Goal: Task Accomplishment & Management: Use online tool/utility

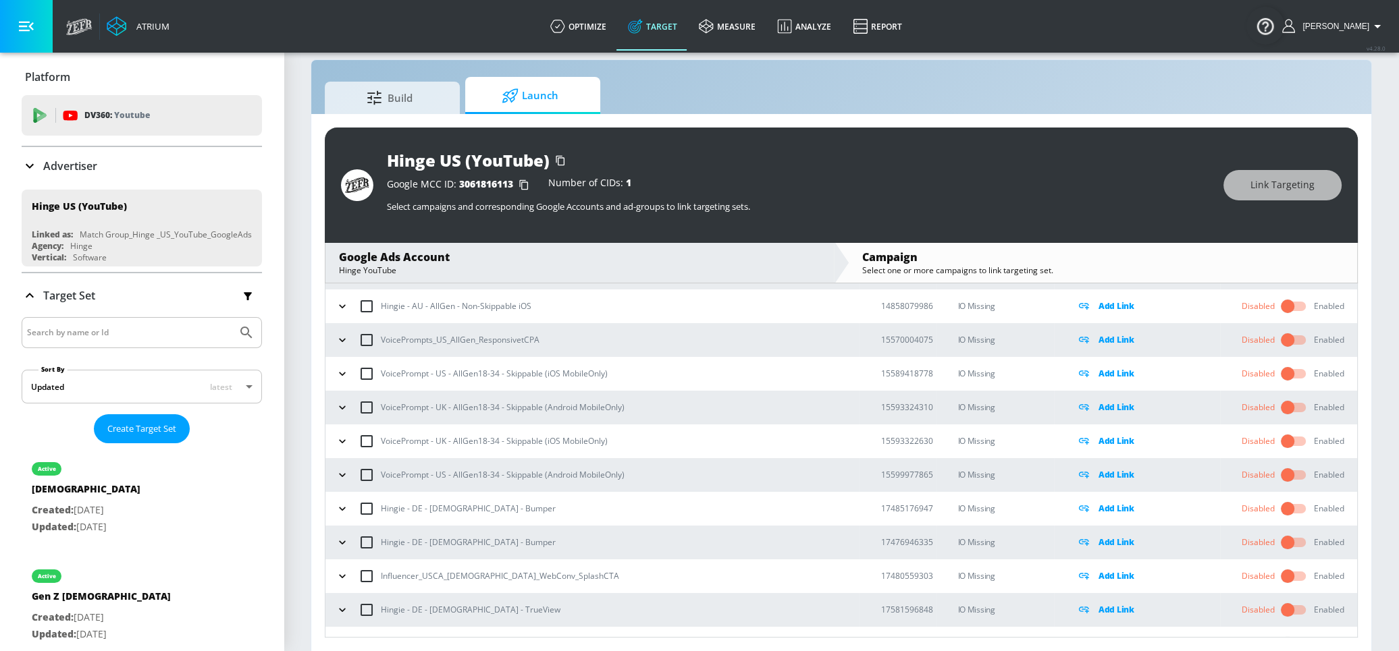
scroll to position [8964, 0]
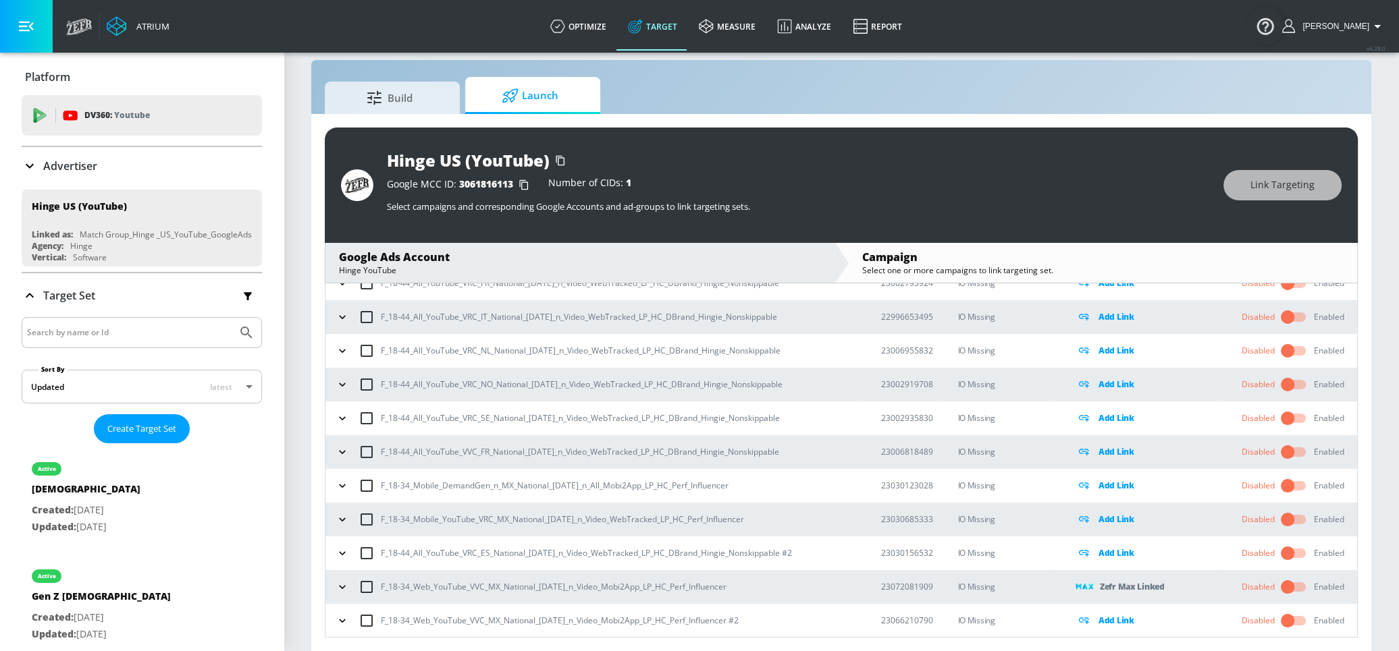
click at [338, 518] on icon "button" at bounding box center [342, 520] width 14 height 14
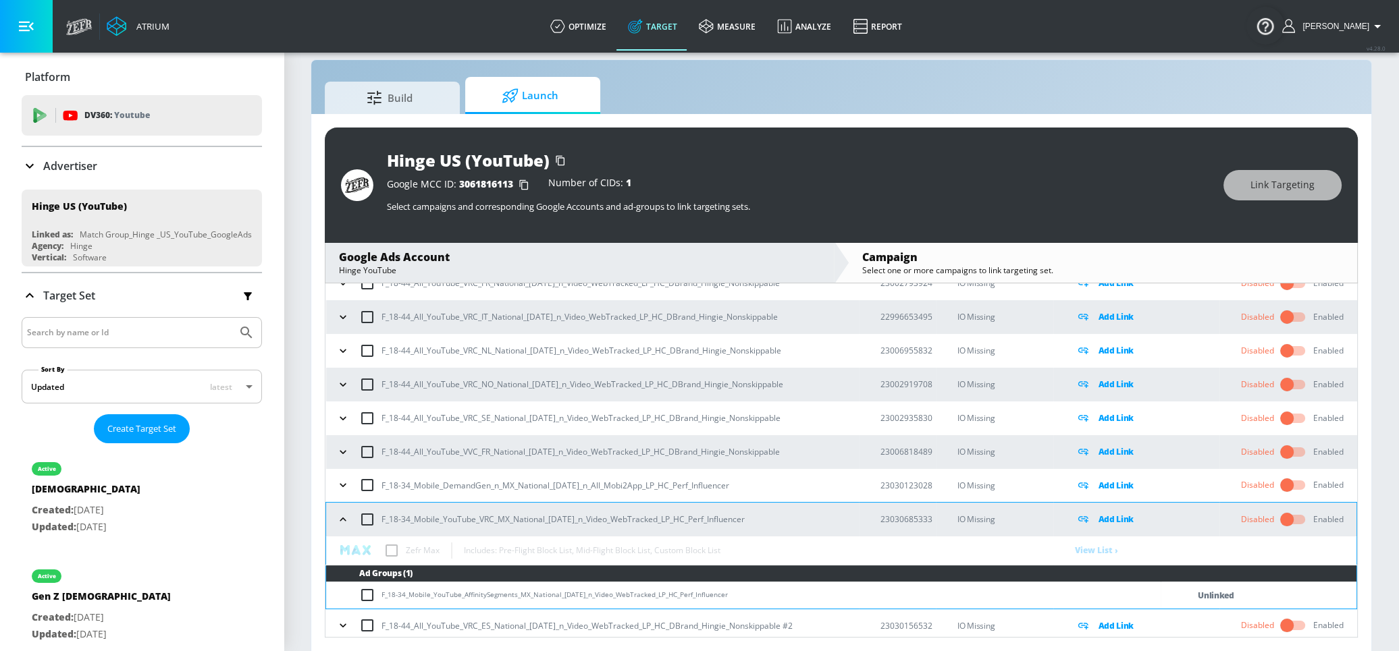
drag, startPoint x: 763, startPoint y: 519, endPoint x: 377, endPoint y: 518, distance: 386.1
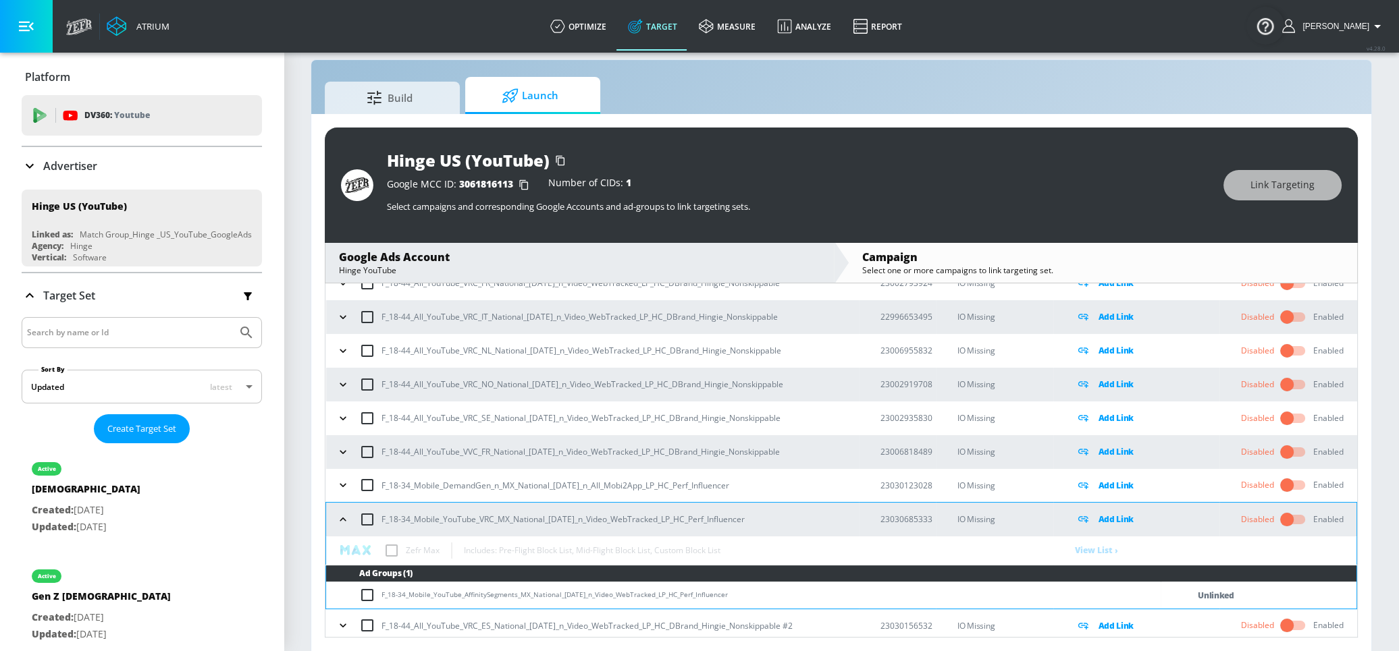
click at [377, 518] on div "F_18-34_Mobile_YouTube_VRC_MX_National_9.22.25_n_Video_WebTracked_LP_HC_Perf_In…" at bounding box center [596, 520] width 526 height 28
copy p "F_18-34_Mobile_YouTube_VRC_MX_National_9.22.25_n_Video_WebTracked_LP_HC_Perf_In…"
click at [375, 593] on input "checkbox" at bounding box center [370, 595] width 22 height 16
checkbox input "true"
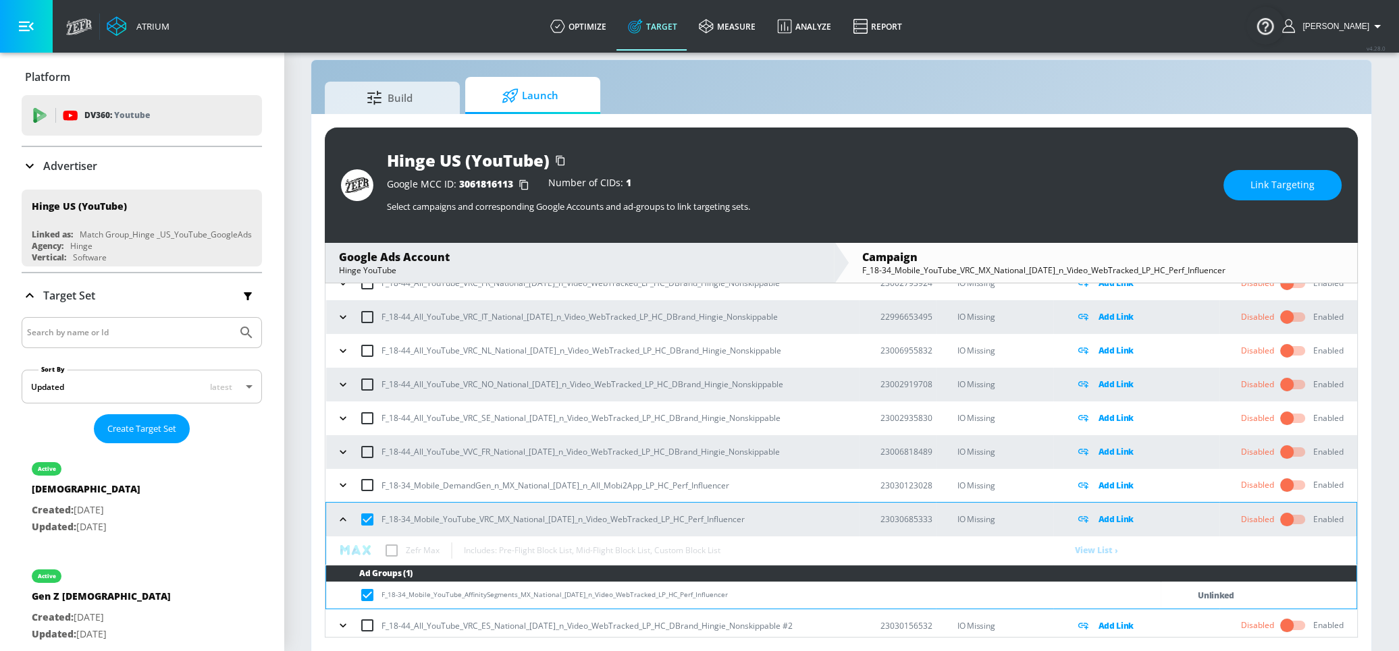
click at [373, 593] on input "checkbox" at bounding box center [370, 595] width 22 height 16
checkbox input "false"
click at [360, 521] on input "checkbox" at bounding box center [367, 520] width 28 height 28
checkbox input "true"
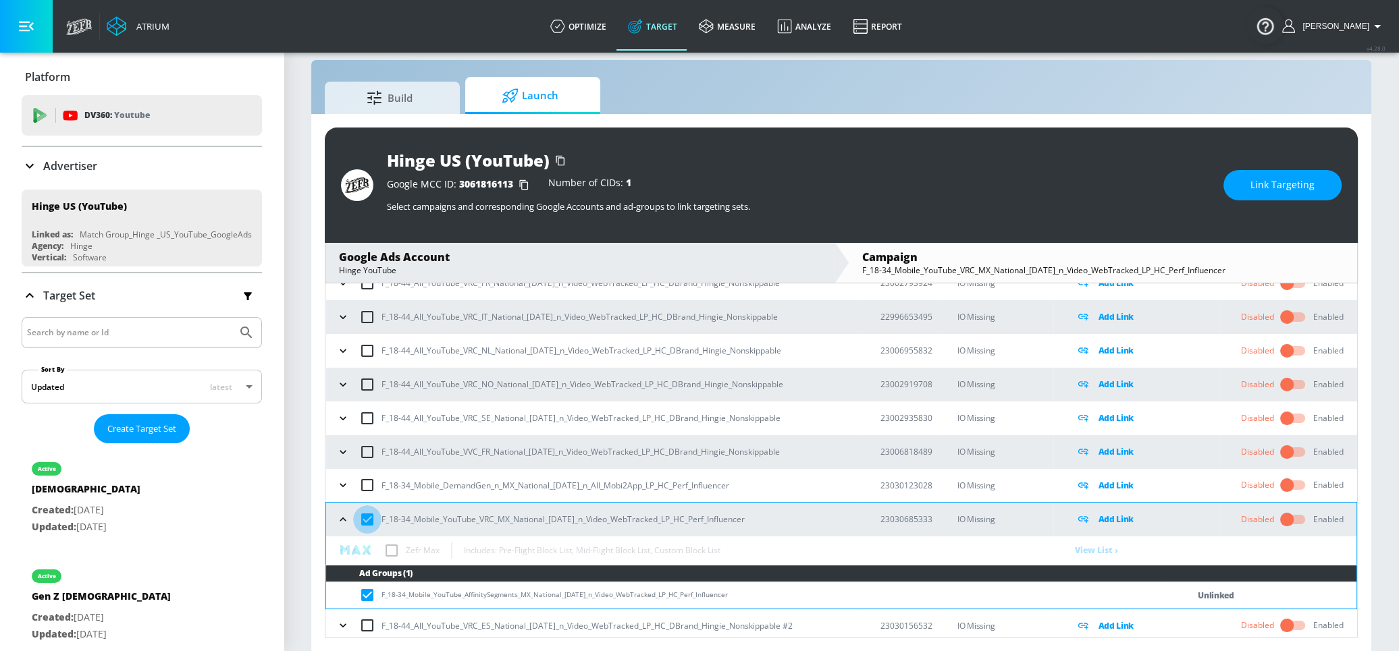
click at [361, 521] on input "checkbox" at bounding box center [367, 520] width 28 height 28
checkbox input "false"
copy p "F_18-34_Mobile_YouTube_VRC_MX_National_9.22.25_n_Video_WebTracked_LP_HC_Perf_In…"
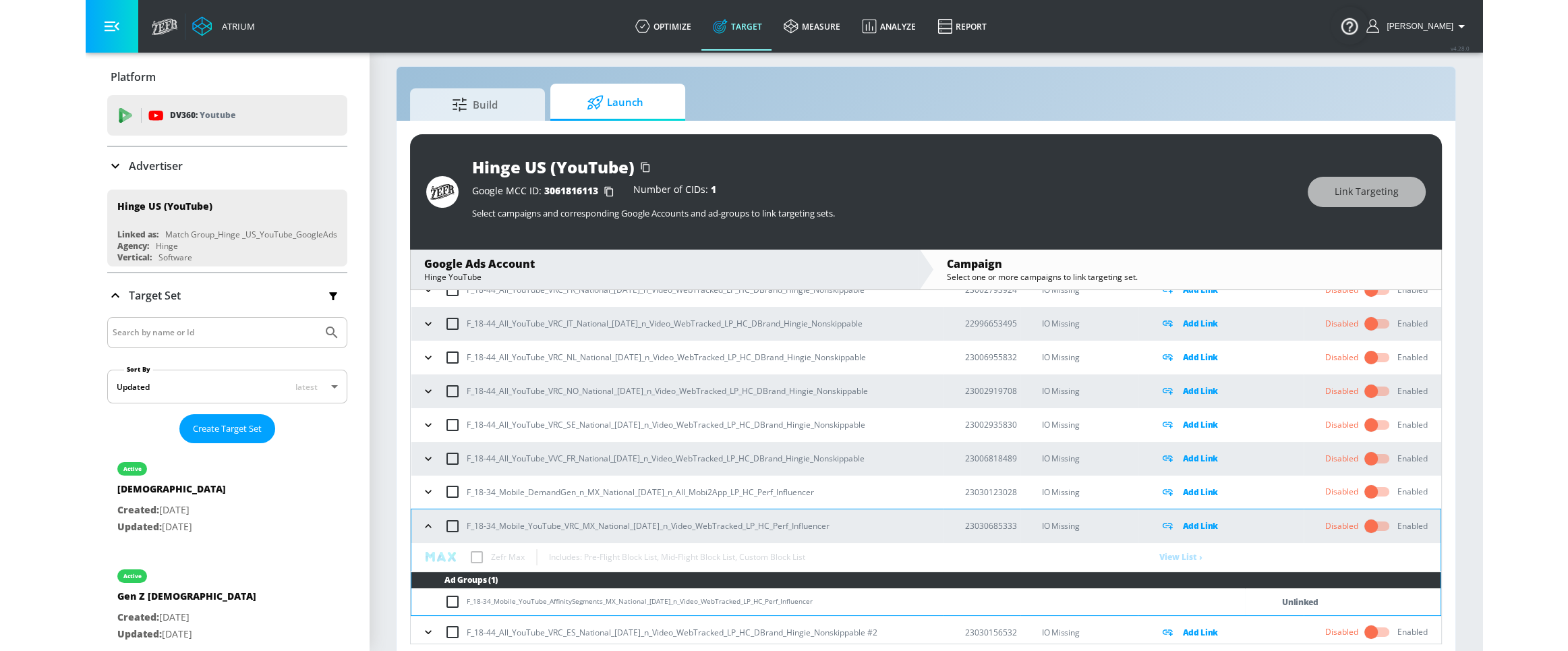
scroll to position [0, 0]
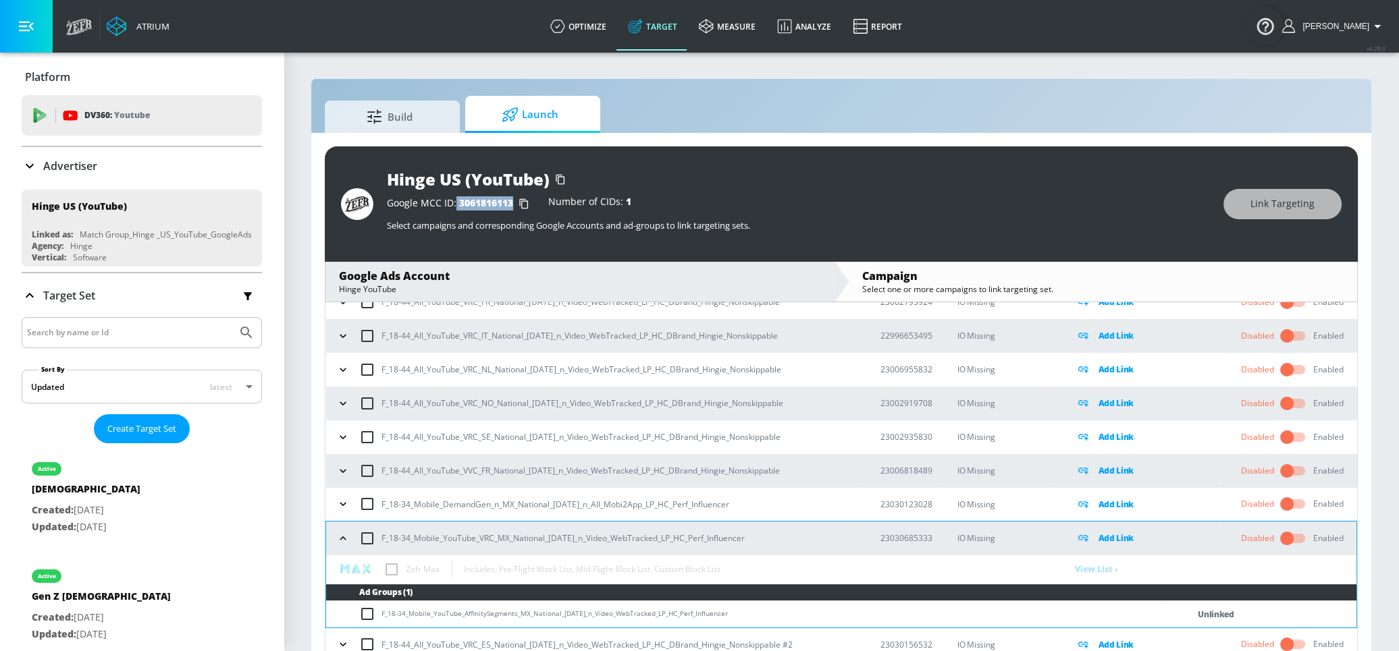
drag, startPoint x: 455, startPoint y: 201, endPoint x: 512, endPoint y: 200, distance: 57.4
click at [512, 200] on div "Google MCC ID: 3061816113" at bounding box center [461, 204] width 148 height 14
copy div "3061816113"
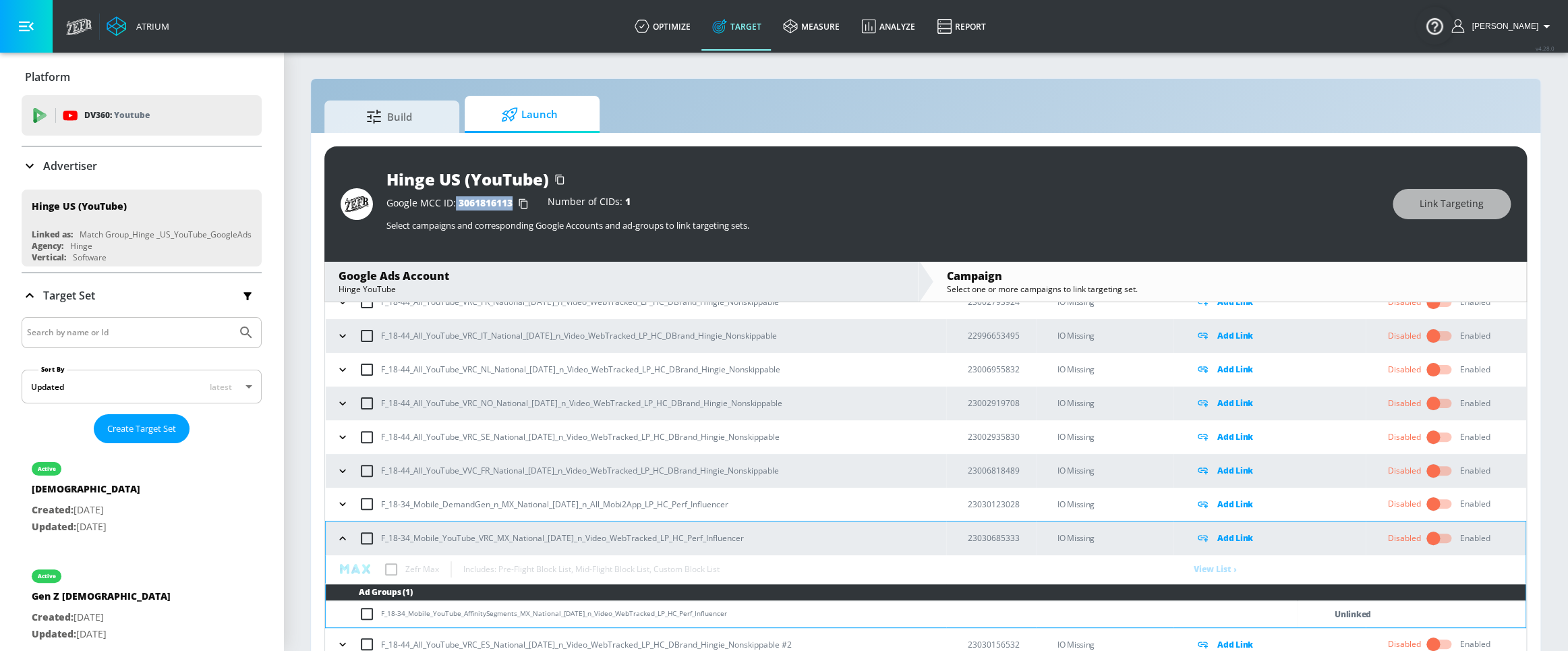
drag, startPoint x: 757, startPoint y: 539, endPoint x: 370, endPoint y: 528, distance: 387.2
click at [368, 530] on div "F_18-34_Mobile_YouTube_VRC_MX_National_9.22.25_n_Video_WebTracked_LP_HC_Perf_In…" at bounding box center [640, 539] width 614 height 28
copy p "F_18-34_Mobile_YouTube_VRC_MX_National_9.22.25_n_Video_WebTracked_LP_HC_Perf_In…"
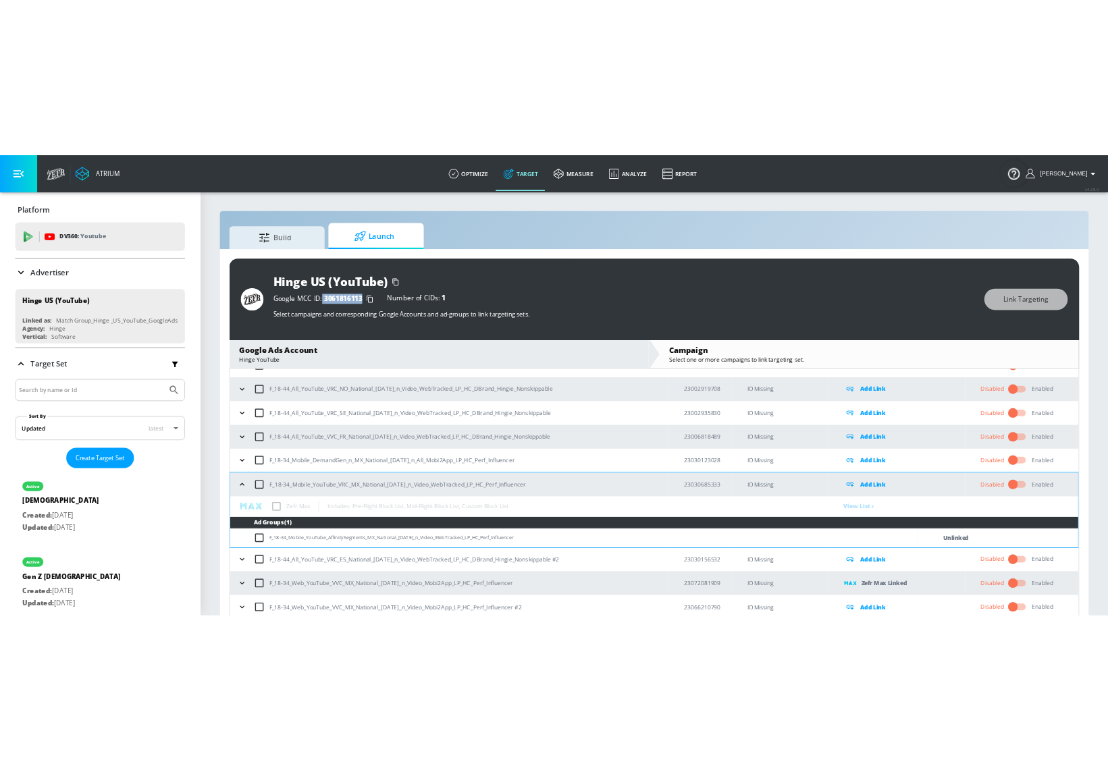
scroll to position [19, 0]
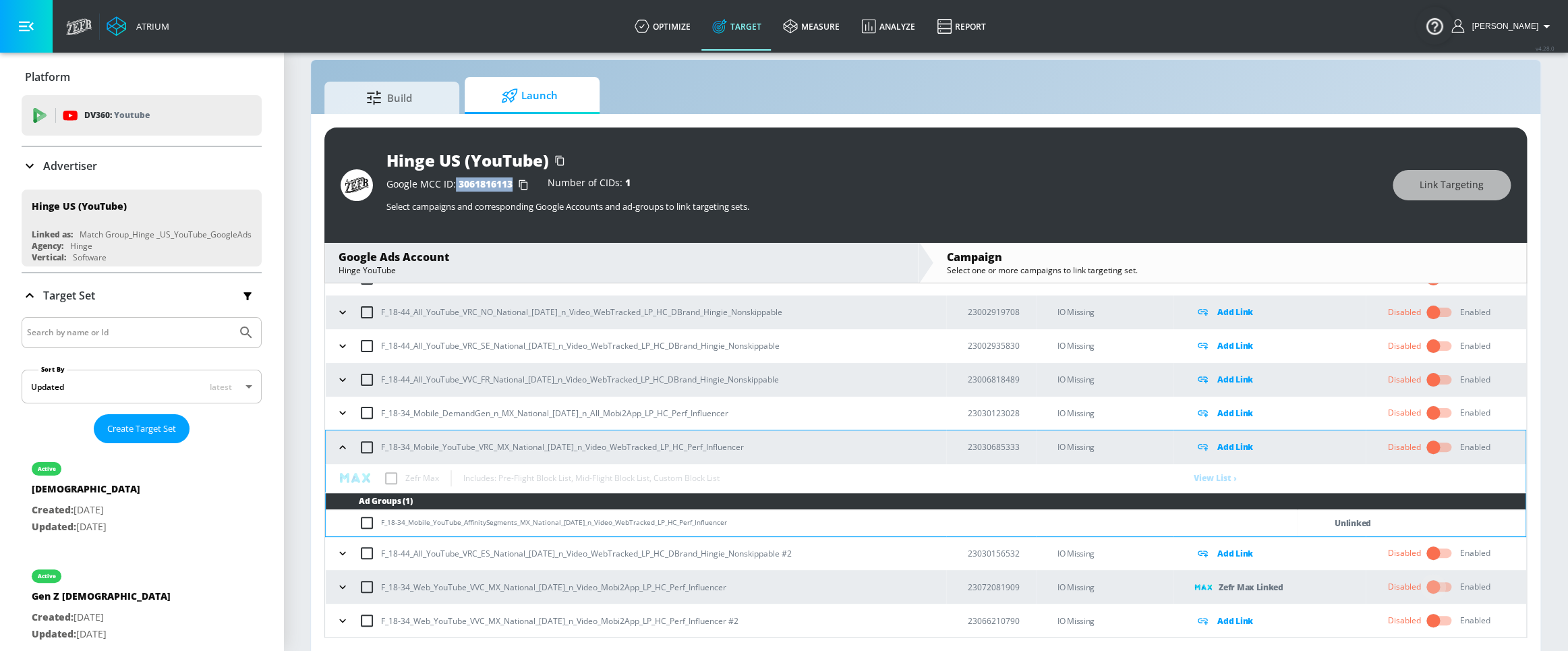
click at [795, 588] on input "checkbox" at bounding box center [1433, 587] width 77 height 26
click at [795, 589] on icon at bounding box center [1434, 587] width 14 height 14
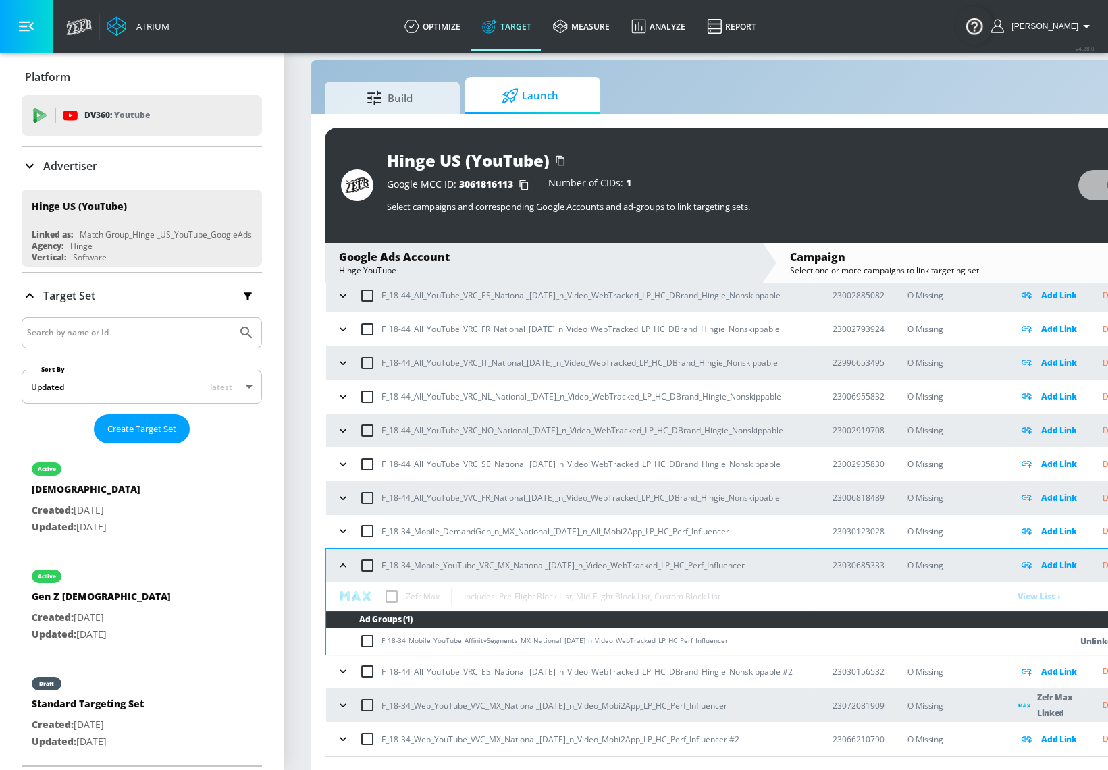
scroll to position [8921, 0]
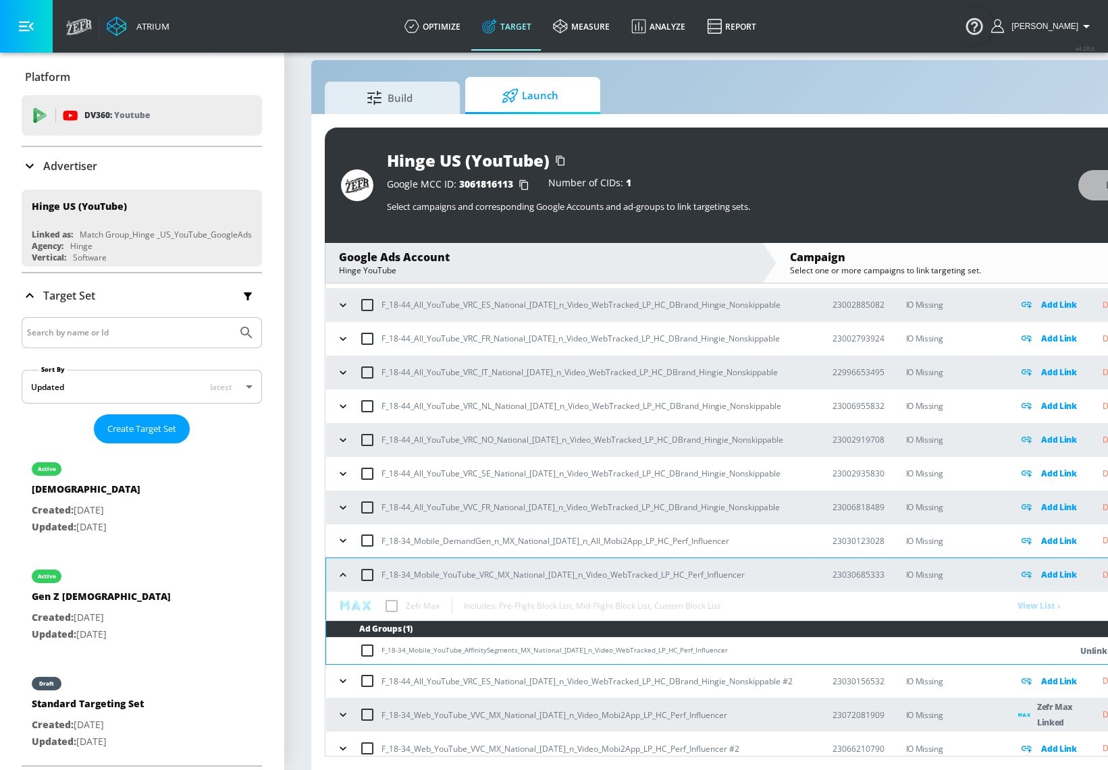
click at [486, 180] on span "3061816113" at bounding box center [486, 184] width 54 height 13
copy span "3061816113"
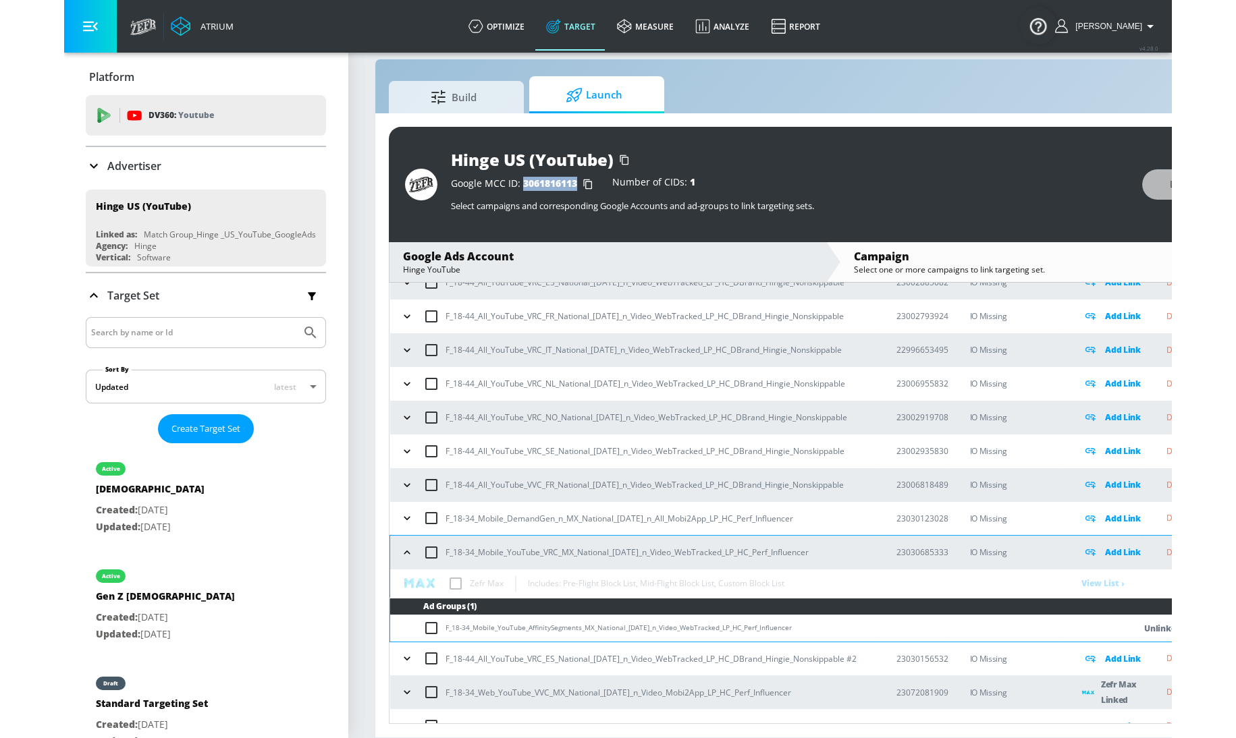
scroll to position [8953, 0]
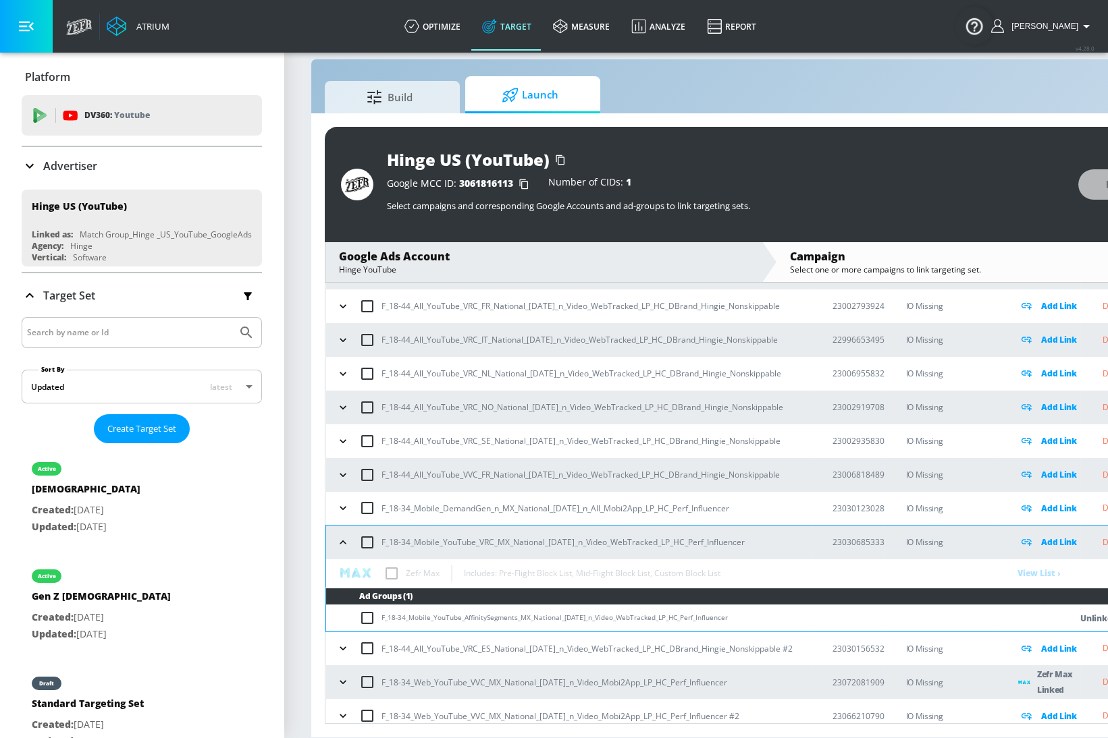
click at [20, 66] on div "Platform DV360: Youtube DV360: Youtube Advertiser Sort By A-Z asc ​ Add Account…" at bounding box center [142, 413] width 284 height 720
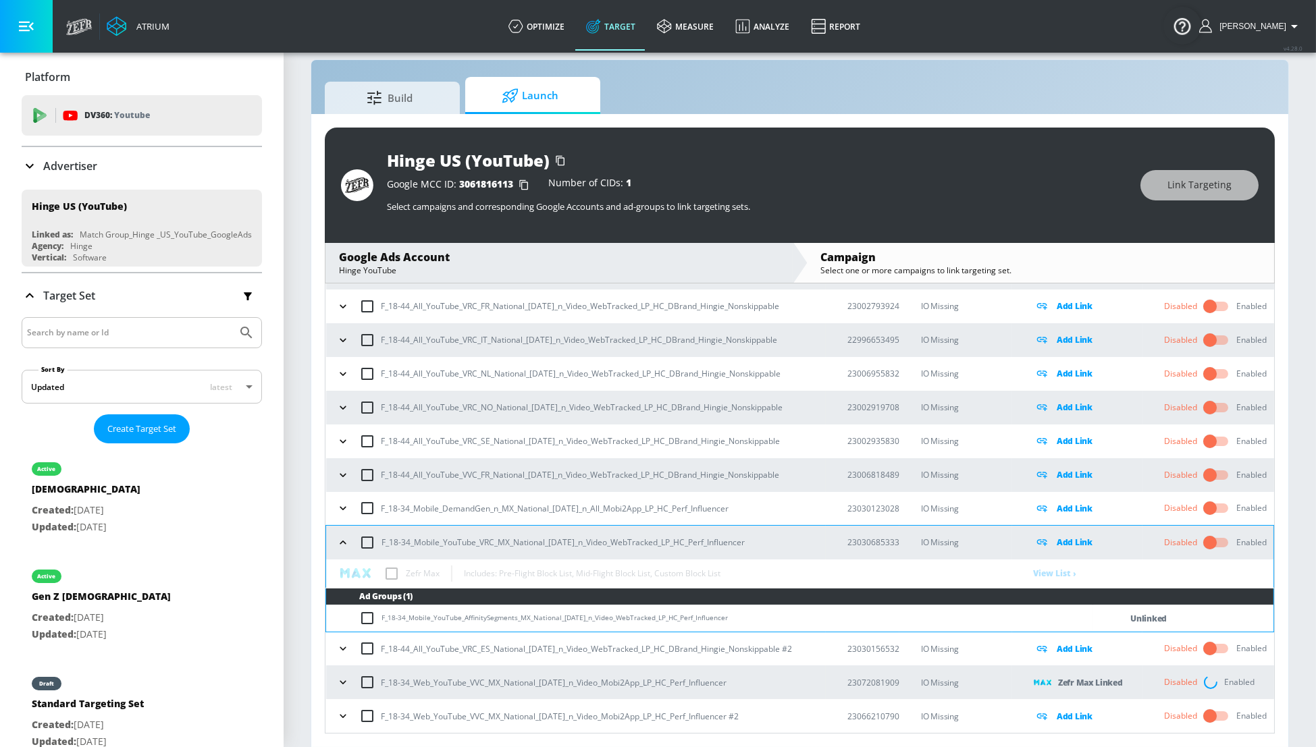
scroll to position [8940, 0]
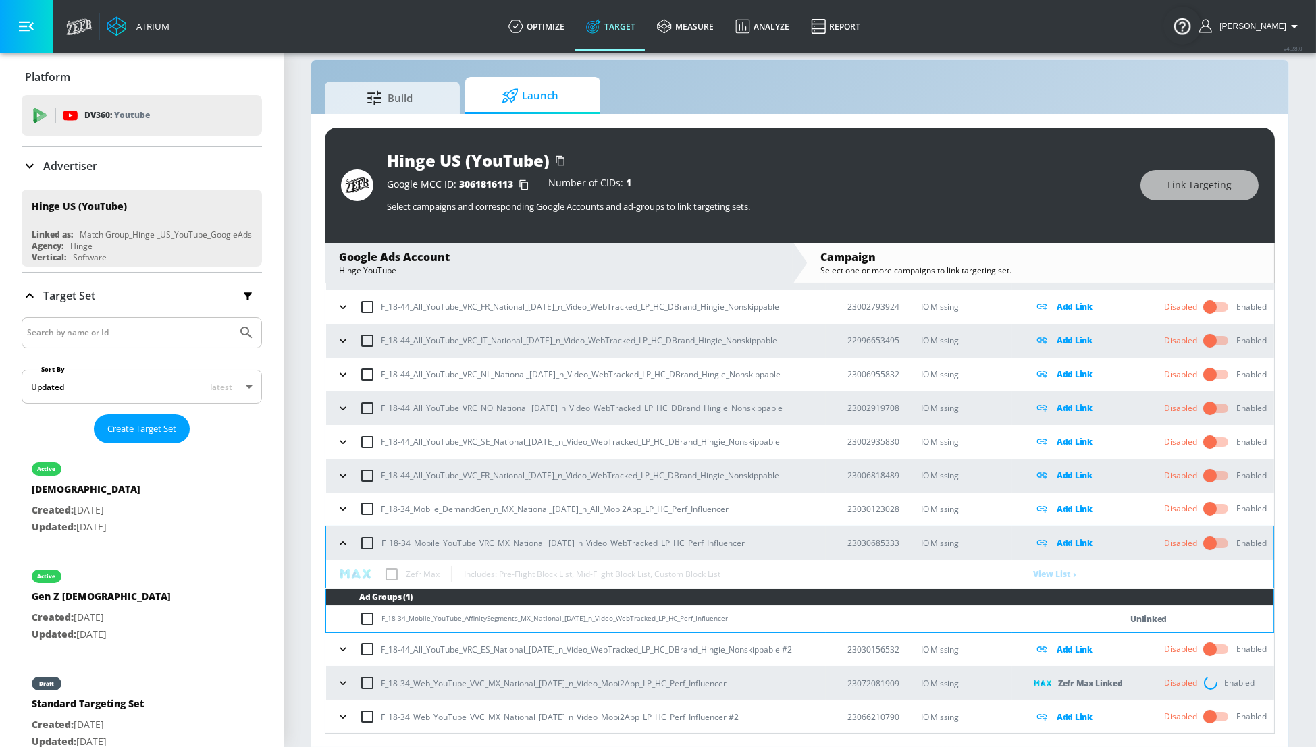
drag, startPoint x: 804, startPoint y: 718, endPoint x: 864, endPoint y: 718, distance: 60.1
click at [796, 651] on tr "F_18-34_Web_YouTube_VVC_MX_National_10.1.25_n_Video_Mobi2App_LP_HC_Perf_Influen…" at bounding box center [800, 717] width 948 height 34
click at [796, 651] on p "23066210790" at bounding box center [873, 717] width 52 height 14
copy p "23066210790"
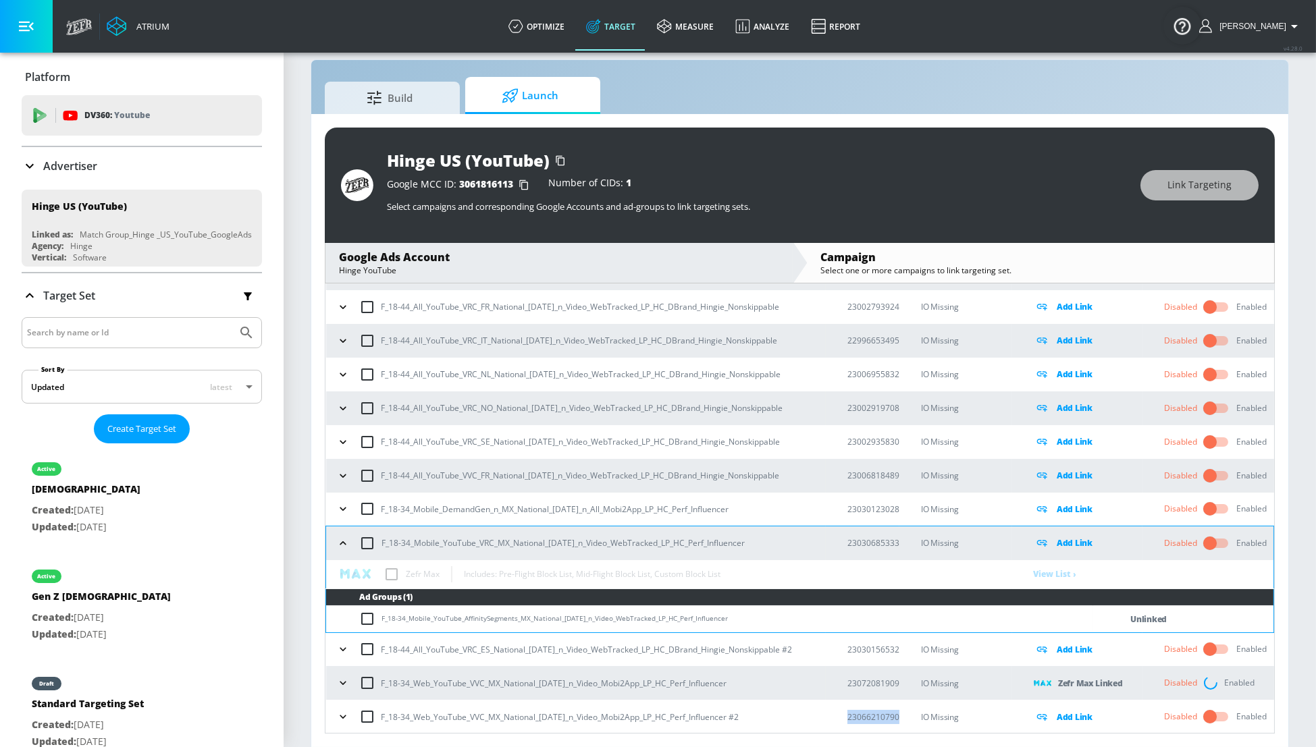
copy p "23066210790"
drag, startPoint x: 866, startPoint y: 699, endPoint x: 859, endPoint y: 721, distance: 22.6
click at [796, 651] on p "23066210790" at bounding box center [873, 717] width 52 height 14
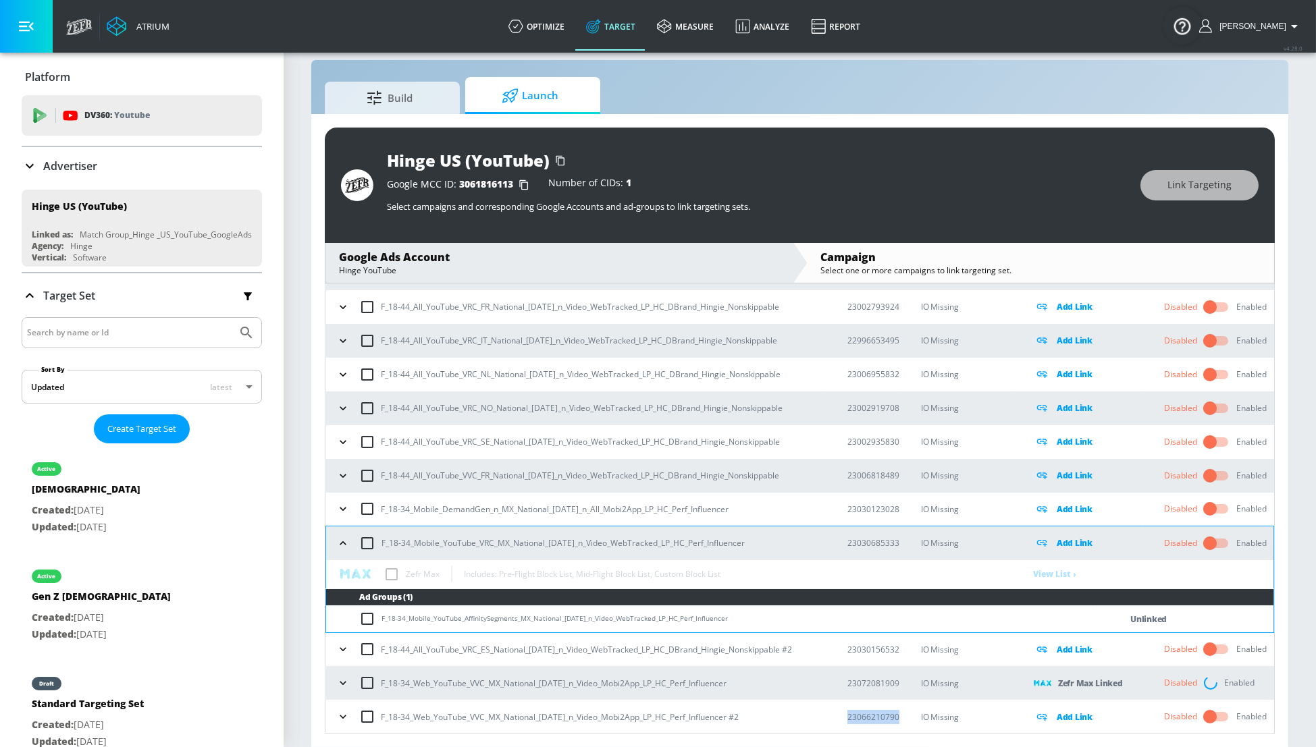
copy p "23066210790"
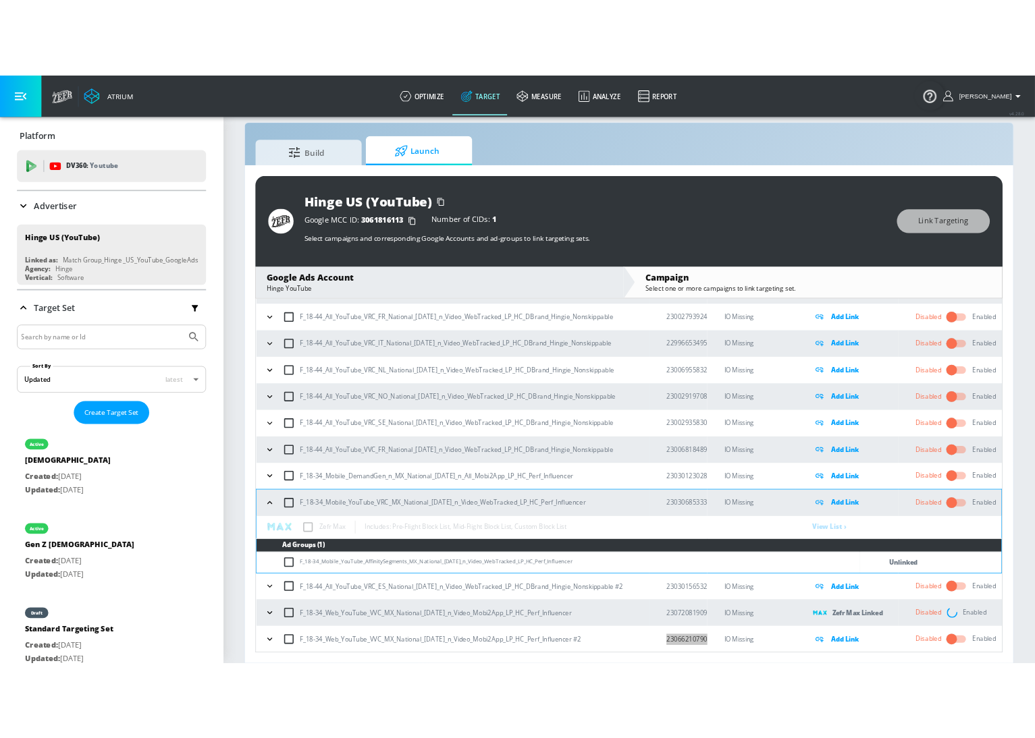
scroll to position [8953, 0]
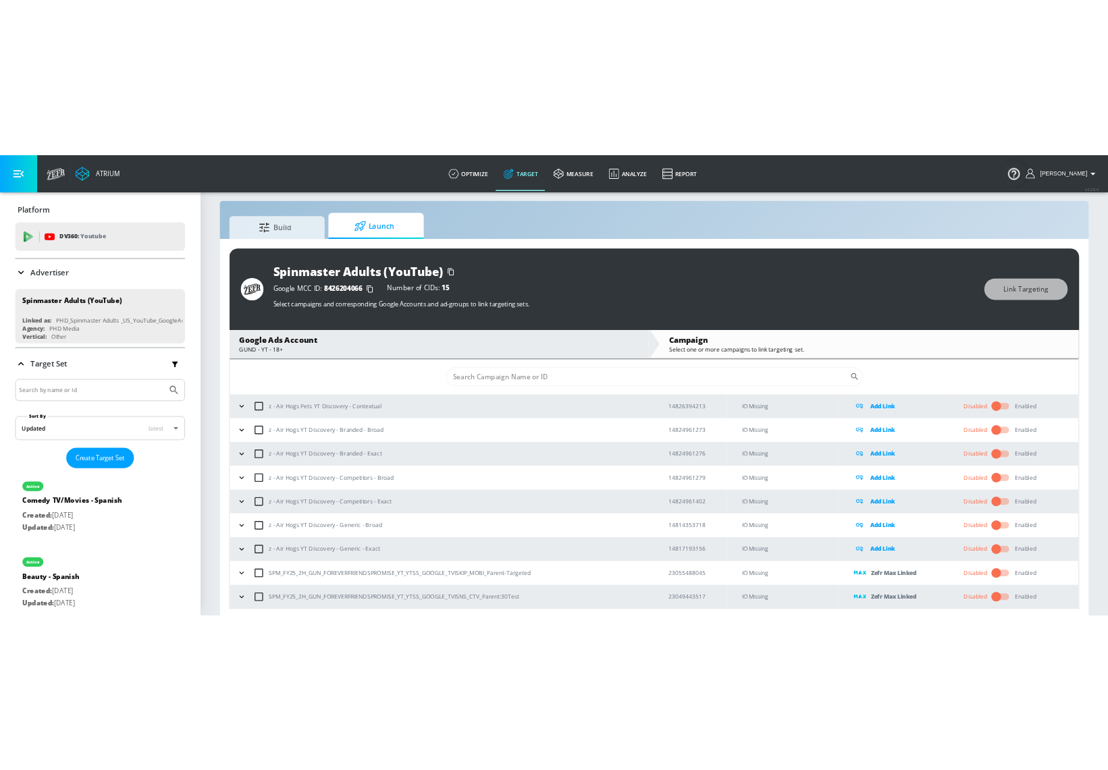
scroll to position [19, 0]
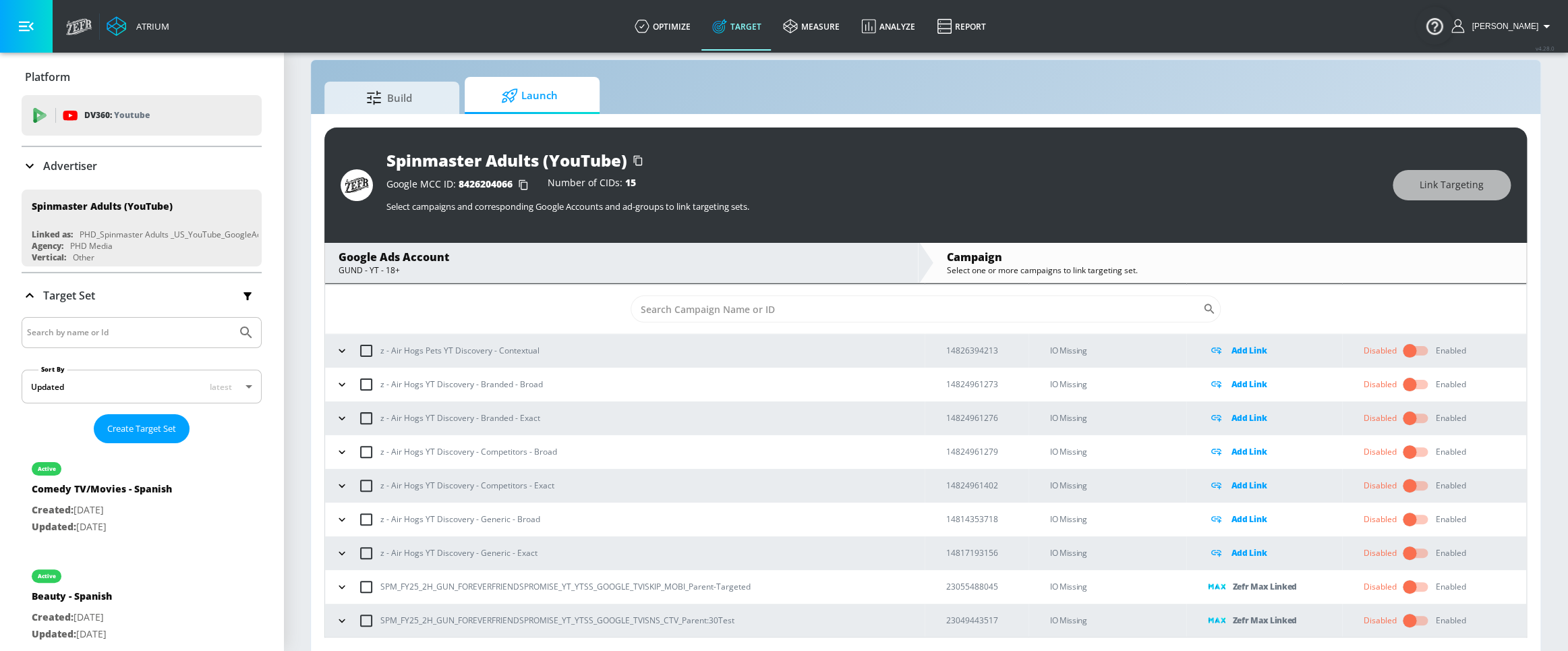
click at [1406, 591] on input "checkbox" at bounding box center [1409, 587] width 77 height 26
drag, startPoint x: 464, startPoint y: 184, endPoint x: 512, endPoint y: 182, distance: 48.0
click at [512, 182] on div "Google MCC ID: 8426204066" at bounding box center [461, 185] width 148 height 14
copy div "8426204066"
drag, startPoint x: 782, startPoint y: 581, endPoint x: 378, endPoint y: 573, distance: 404.1
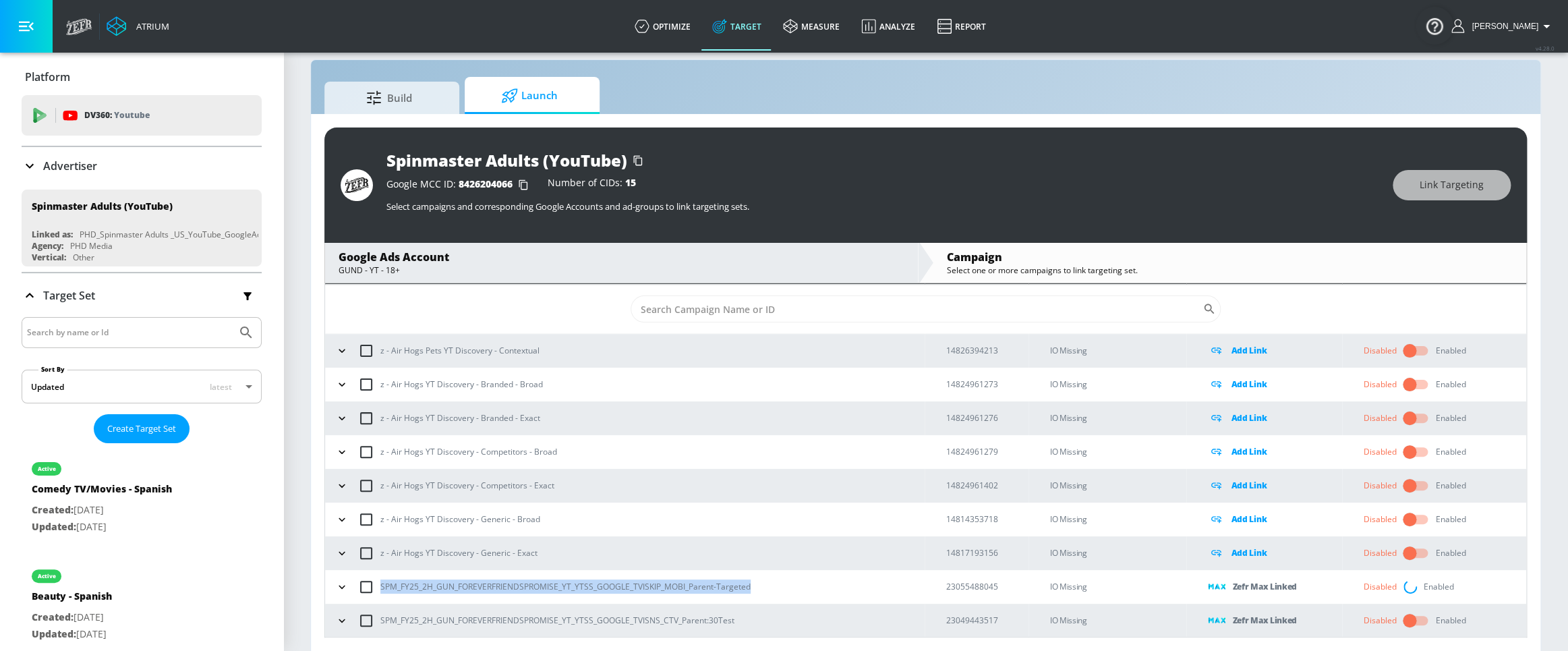
click at [375, 579] on div "SPM_FY25_2H_GUN_FOREVERFRIENDSPROMISE_YT_YTSS_GOOGLE_TVISKIP_MOBI_Parent-Target…" at bounding box center [628, 587] width 593 height 28
copy p "SPM_FY25_2H_GUN_FOREVERFRIENDSPROMISE_YT_YTSS_GOOGLE_TVISKIP_MOBI_Parent-Target…"
click at [1403, 618] on input "checkbox" at bounding box center [1409, 621] width 77 height 26
click at [783, 581] on div "SPM_FY25_2H_GUN_FOREVERFRIENDSPROMISE_YT_YTSS_GOOGLE_TVISKIP_MOBI_Parent-Target…" at bounding box center [628, 587] width 593 height 28
click at [523, 585] on p "SPM_FY25_2H_GUN_FOREVERFRIENDSPROMISE_YT_YTSS_GOOGLE_TVISKIP_MOBI_Parent-Target…" at bounding box center [566, 587] width 371 height 14
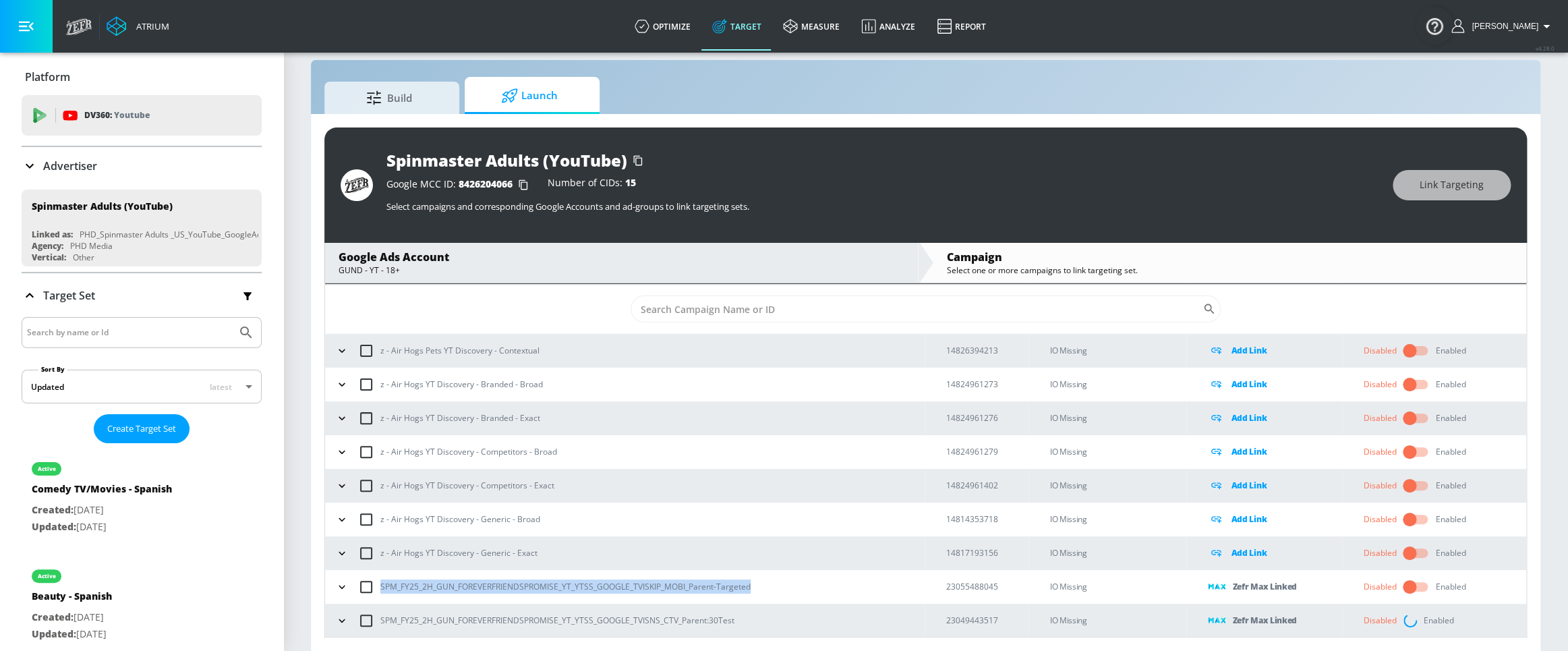
click at [526, 586] on p "SPM_FY25_2H_GUN_FOREVERFRIENDSPROMISE_YT_YTSS_GOOGLE_TVISKIP_MOBI_Parent-Target…" at bounding box center [566, 587] width 371 height 14
drag, startPoint x: 768, startPoint y: 589, endPoint x: 381, endPoint y: 585, distance: 387.0
click at [381, 585] on div "SPM_FY25_2H_GUN_FOREVERFRIENDSPROMISE_YT_YTSS_GOOGLE_TVISKIP_MOBI_Parent-Target…" at bounding box center [628, 587] width 593 height 28
copy p "SPM_FY25_2H_GUN_FOREVERFRIENDSPROMISE_YT_YTSS_GOOGLE_TVISKIP_MOBI_Parent-Target…"
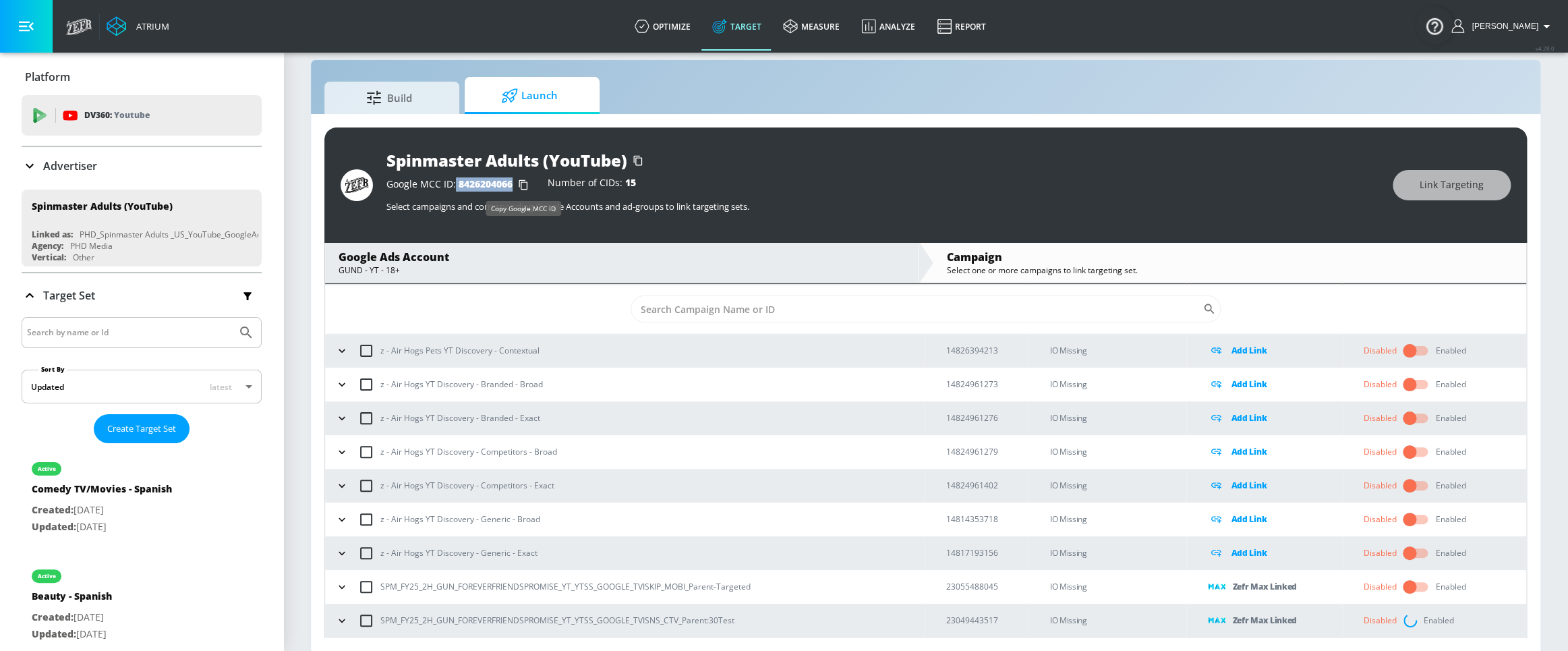
drag, startPoint x: 456, startPoint y: 186, endPoint x: 517, endPoint y: 188, distance: 61.0
click at [517, 188] on div "Google MCC ID: 8426204066" at bounding box center [461, 185] width 148 height 14
copy div "8426204066"
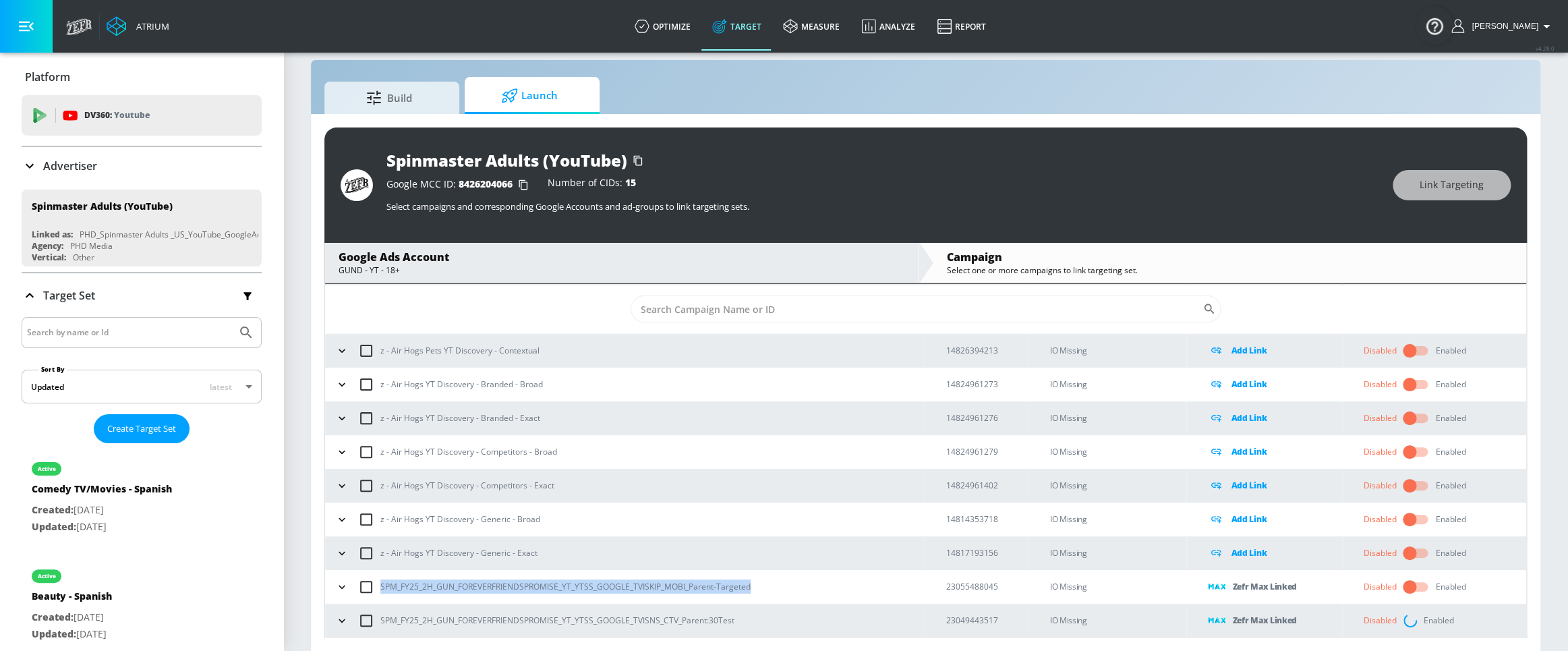
drag, startPoint x: 774, startPoint y: 591, endPoint x: 372, endPoint y: 583, distance: 402.1
click at [372, 583] on div "SPM_FY25_2H_GUN_FOREVERFRIENDSPROMISE_YT_YTSS_GOOGLE_TVISKIP_MOBI_Parent-Target…" at bounding box center [628, 587] width 593 height 28
copy p "SPM_FY25_2H_GUN_FOREVERFRIENDSPROMISE_YT_YTSS_GOOGLE_TVISKIP_MOBI_Parent-Target…"
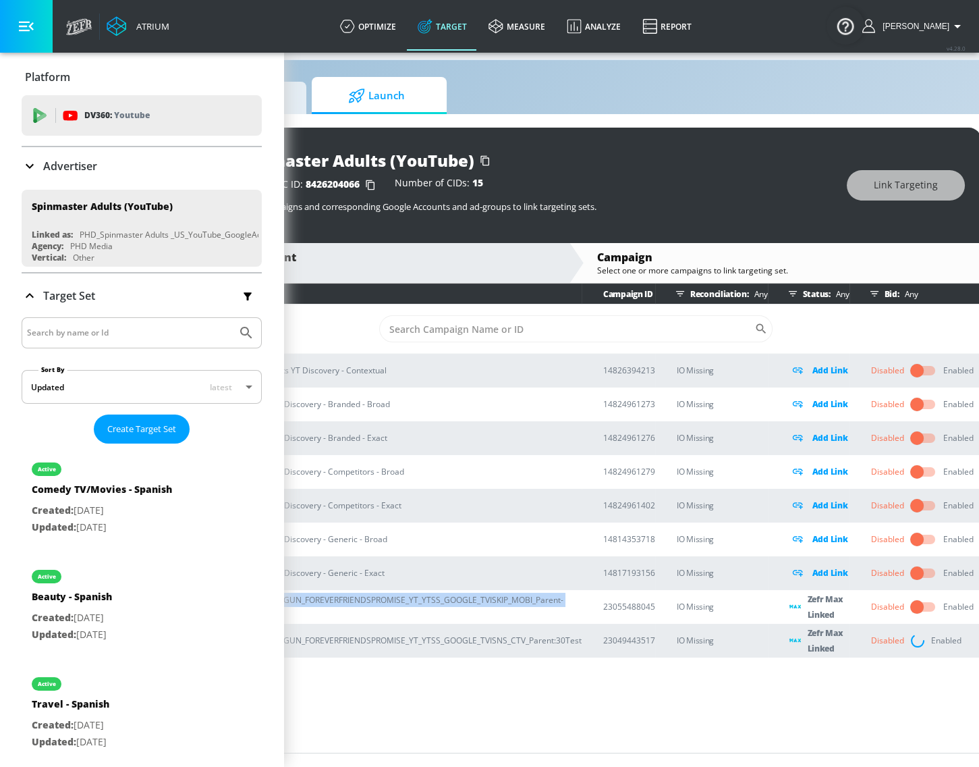
scroll to position [19, 167]
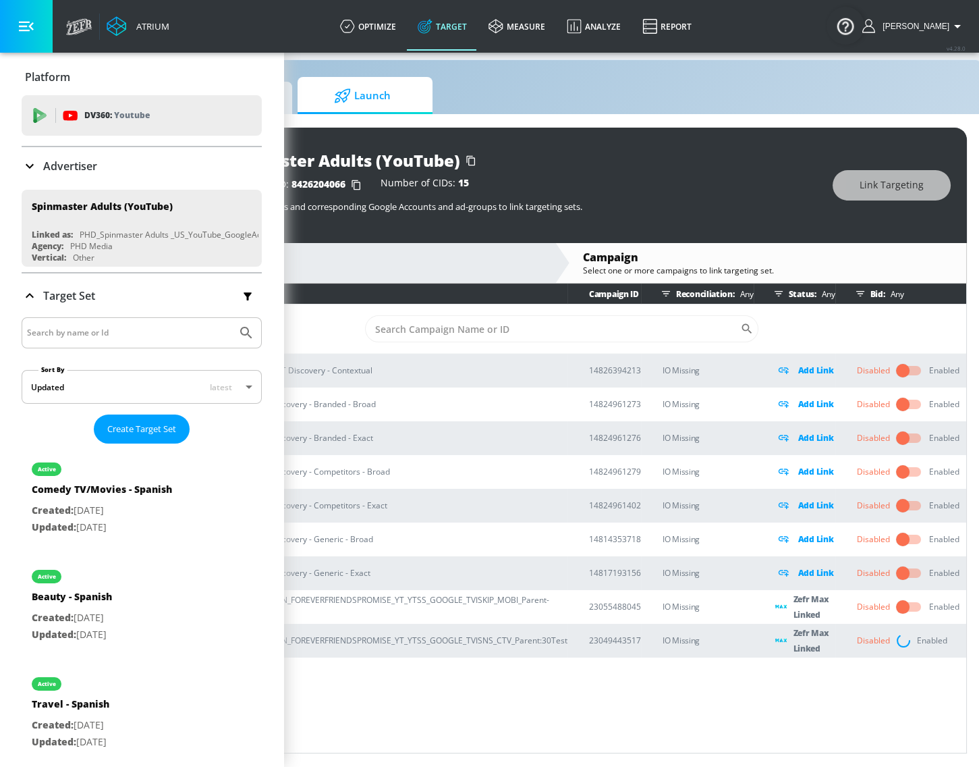
click at [837, 651] on div "Campaign Name Campaign ID Reconciliation: Any Status: Any Bid: Any ​ z - Air Ho…" at bounding box center [562, 519] width 810 height 470
click at [907, 607] on input "checkbox" at bounding box center [903, 607] width 77 height 26
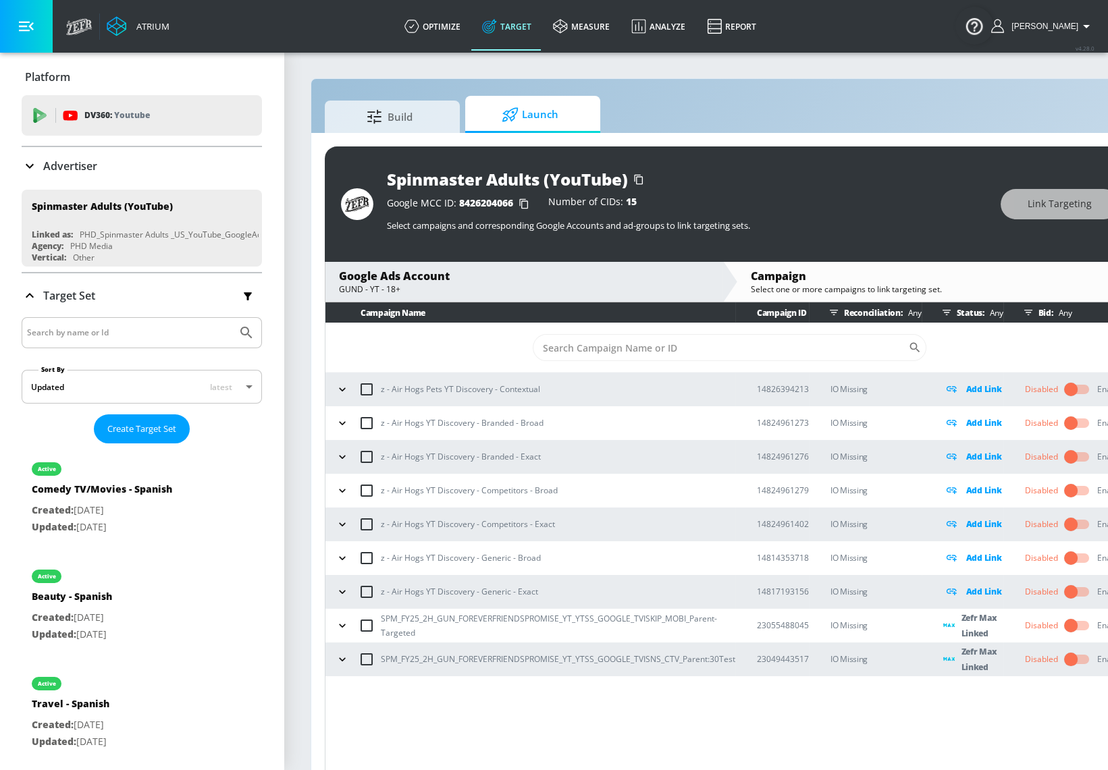
click at [487, 204] on span "8426204066" at bounding box center [486, 202] width 54 height 13
copy span "8426204066"
click at [738, 658] on td "23049443517" at bounding box center [772, 660] width 74 height 34
click at [789, 627] on p "23055488045" at bounding box center [783, 625] width 52 height 14
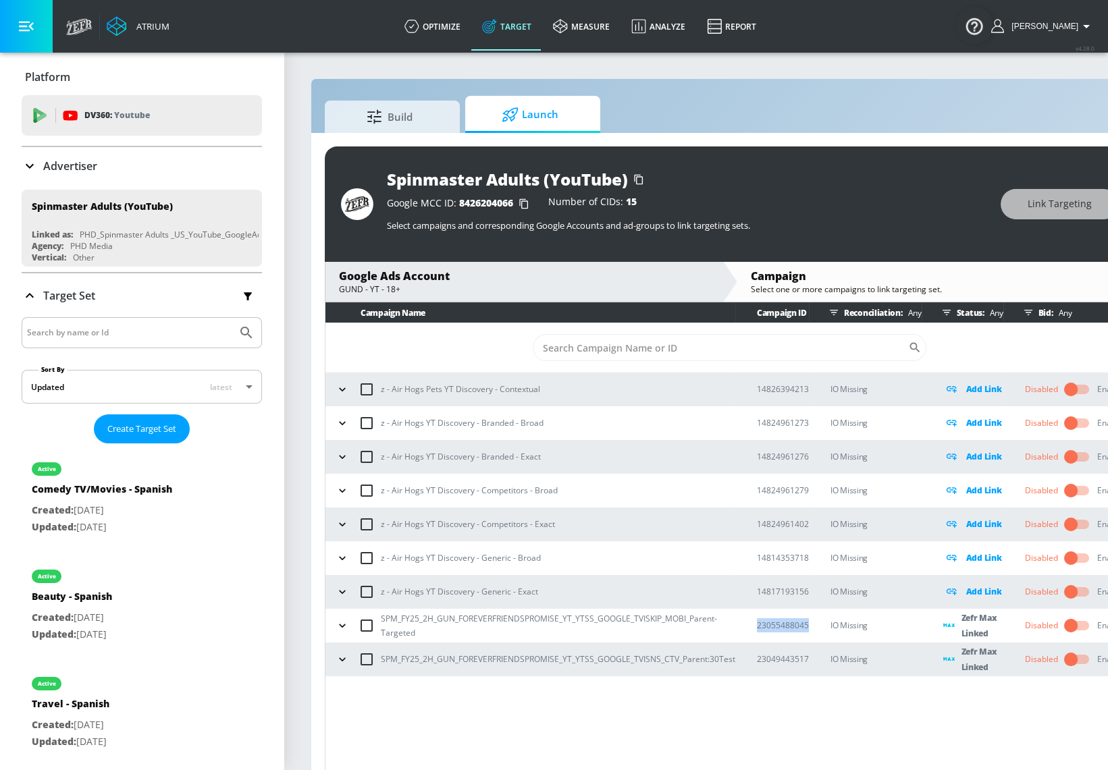
click at [789, 627] on p "23055488045" at bounding box center [783, 625] width 52 height 14
copy p "23055488045"
drag, startPoint x: 412, startPoint y: 632, endPoint x: 376, endPoint y: 615, distance: 39.6
click at [376, 615] on div "SPM_FY25_2H_GUN_FOREVERFRIENDSPROMISE_YT_YTSS_GOOGLE_TVISKIP_MOBI_Parent-Target…" at bounding box center [533, 626] width 403 height 28
copy p "SPM_FY25_2H_GUN_FOREVERFRIENDSPROMISE_YT_YTSS_GOOGLE_TVISKIP_MOBI_Parent-Target…"
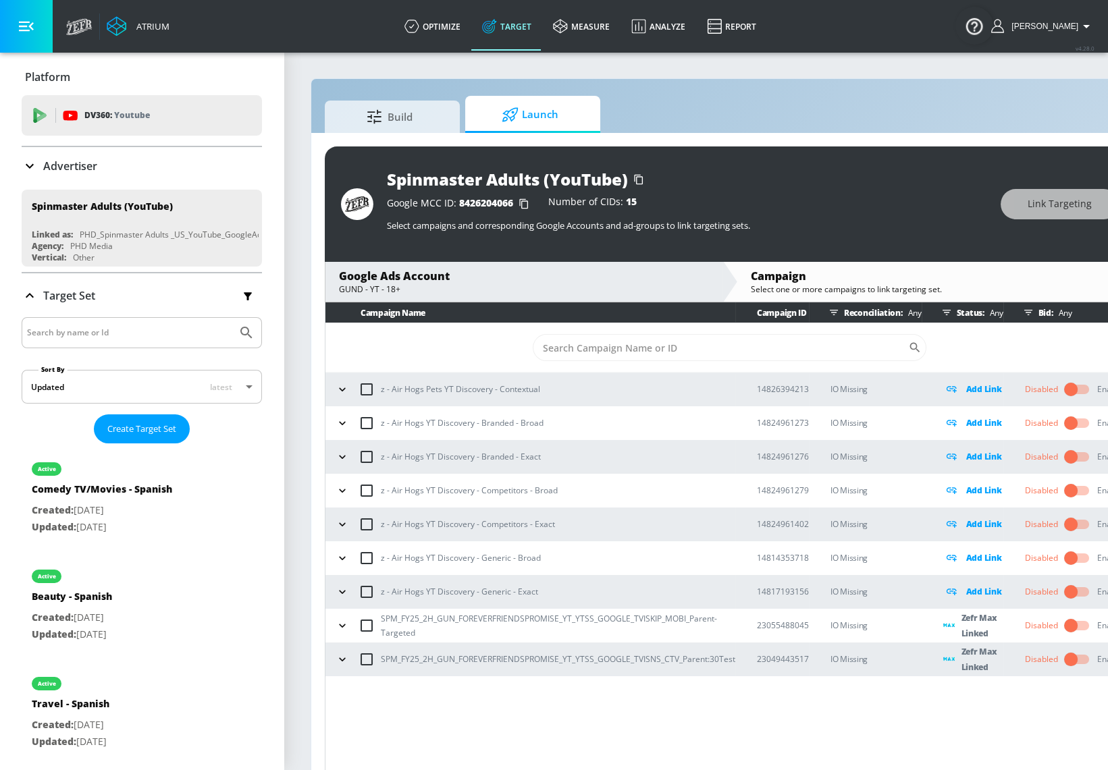
click at [789, 627] on p "23055488045" at bounding box center [783, 625] width 52 height 14
copy p "23055488045"
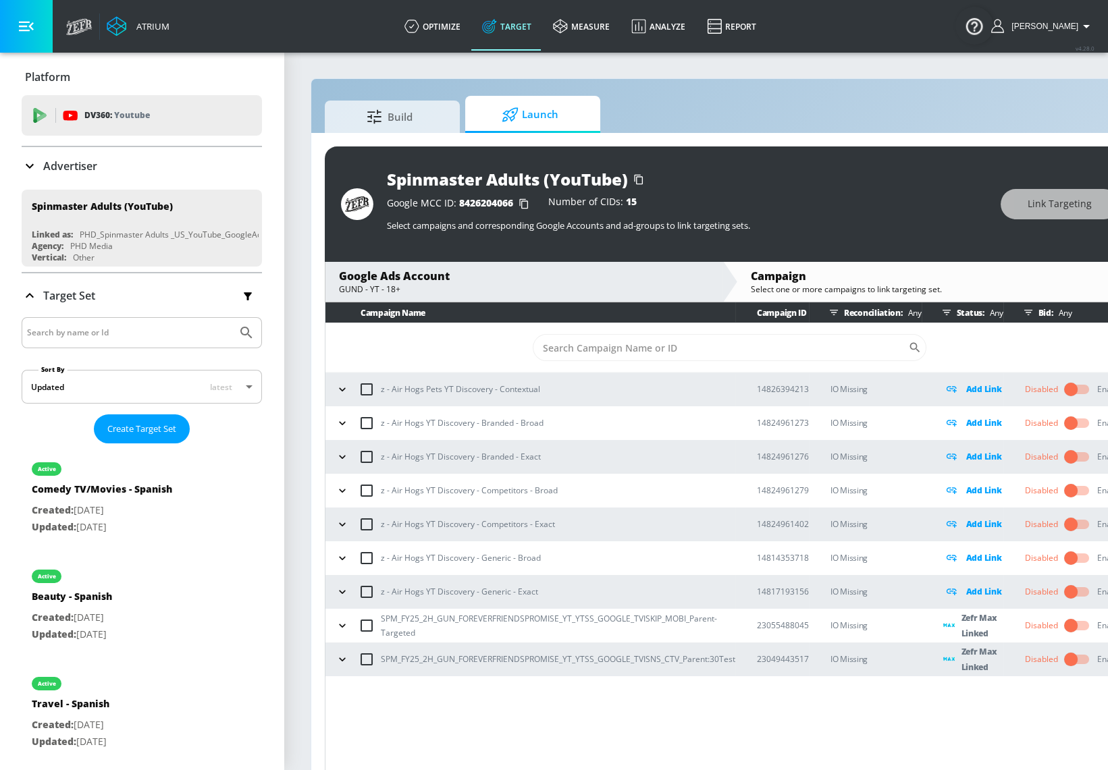
click at [1070, 628] on input "checkbox" at bounding box center [1070, 626] width 77 height 26
drag, startPoint x: 458, startPoint y: 198, endPoint x: 516, endPoint y: 199, distance: 58.1
click at [516, 199] on div "Google MCC ID: 8426204066" at bounding box center [461, 204] width 148 height 14
copy span "8426204066"
click at [1071, 657] on input "checkbox" at bounding box center [1070, 660] width 77 height 26
